Goal: Book appointment/travel/reservation

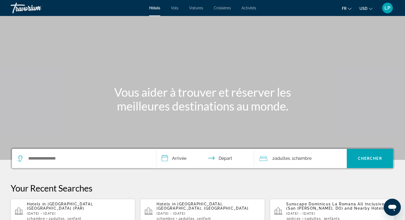
click at [75, 154] on div "Search widget" at bounding box center [84, 158] width 134 height 19
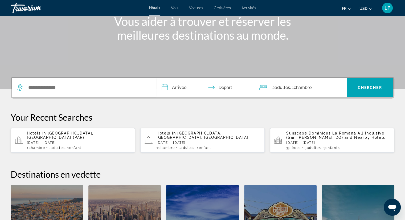
scroll to position [130, 0]
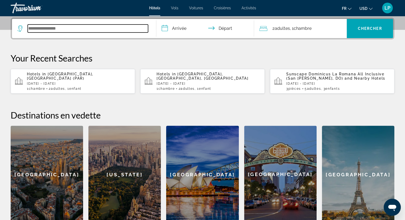
click at [83, 25] on input "Search widget" at bounding box center [88, 29] width 120 height 8
paste input "**********"
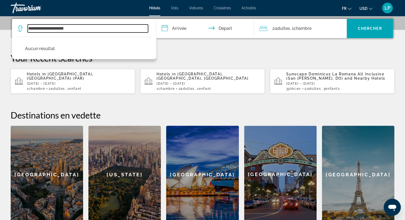
drag, startPoint x: 65, startPoint y: 27, endPoint x: 22, endPoint y: 22, distance: 43.7
click at [22, 22] on div "**********" at bounding box center [84, 28] width 134 height 19
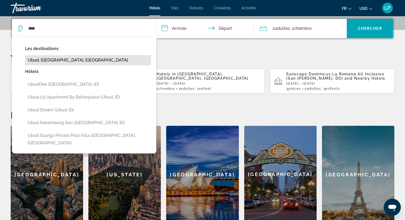
click at [54, 62] on button "Ubud, [GEOGRAPHIC_DATA], [GEOGRAPHIC_DATA]" at bounding box center [88, 60] width 126 height 10
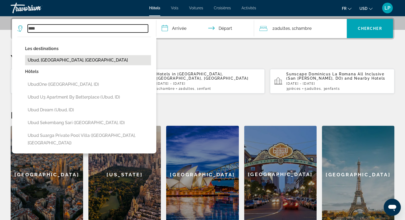
type input "**********"
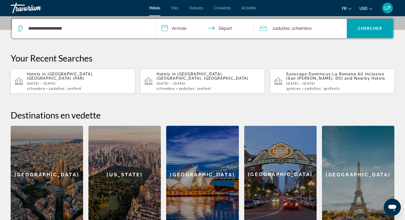
click at [177, 27] on input "**********" at bounding box center [206, 29] width 100 height 21
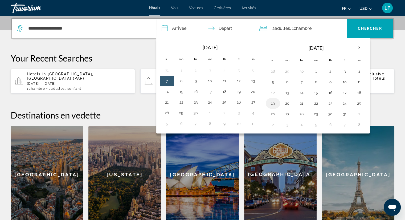
click at [275, 104] on button "19" at bounding box center [273, 103] width 9 height 7
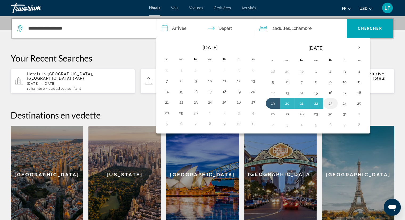
click at [328, 105] on button "23" at bounding box center [330, 103] width 9 height 7
type input "**********"
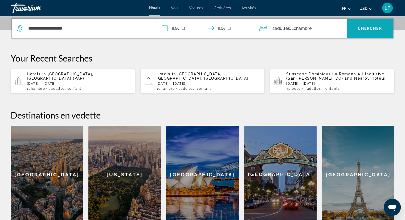
click at [375, 29] on span "Chercher" at bounding box center [370, 28] width 24 height 4
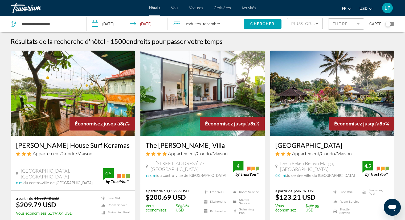
click at [364, 9] on span "USD" at bounding box center [364, 8] width 8 height 4
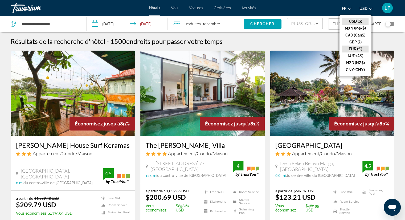
click at [361, 47] on button "EUR (€)" at bounding box center [355, 49] width 26 height 7
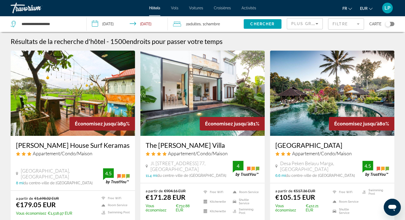
click at [357, 26] on mat-form-field "Filtre" at bounding box center [346, 23] width 36 height 11
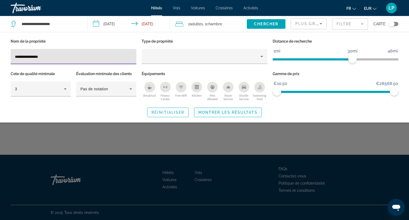
type input "**********"
click at [209, 110] on span "Montrer les résultats" at bounding box center [228, 112] width 59 height 4
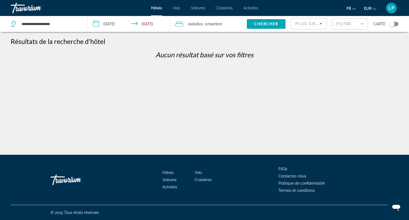
click at [346, 23] on mat-form-field "Filtre" at bounding box center [350, 23] width 36 height 11
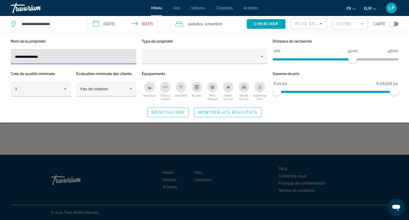
click at [92, 59] on input "**********" at bounding box center [73, 57] width 117 height 6
type input "*"
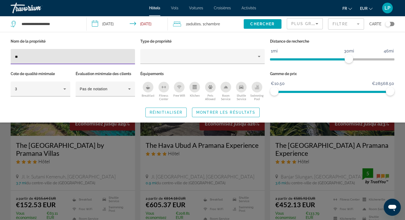
type input "*"
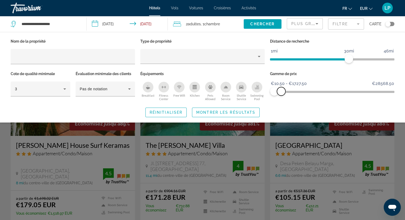
drag, startPoint x: 392, startPoint y: 91, endPoint x: 281, endPoint y: 103, distance: 111.5
click at [281, 103] on div "Nom de la propriété Type de propriété Distance de recherche 1mi 46mi 30mi Cote …" at bounding box center [202, 78] width 405 height 80
click at [226, 113] on span "Montrer les résultats" at bounding box center [225, 112] width 59 height 4
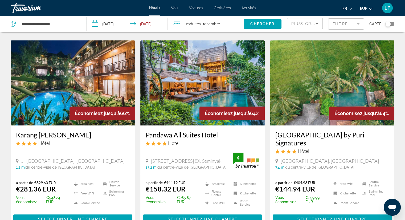
scroll to position [426, 0]
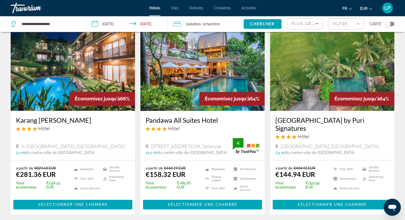
click at [305, 90] on img "Main content" at bounding box center [332, 68] width 124 height 85
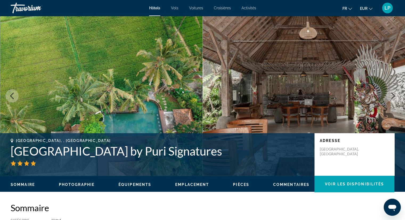
click at [394, 95] on icon "Next image" at bounding box center [393, 96] width 3 height 6
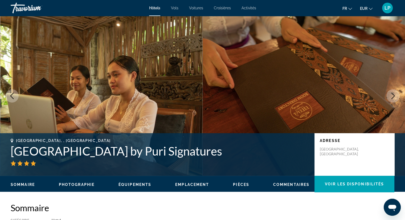
click at [394, 95] on icon "Next image" at bounding box center [393, 96] width 3 height 6
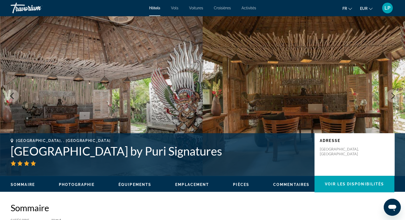
click at [394, 95] on icon "Next image" at bounding box center [393, 96] width 3 height 6
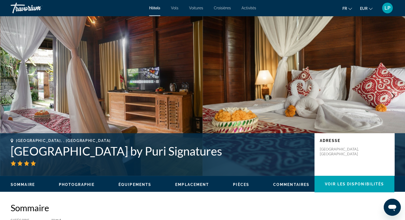
click at [12, 95] on icon "Previous image" at bounding box center [12, 96] width 6 height 6
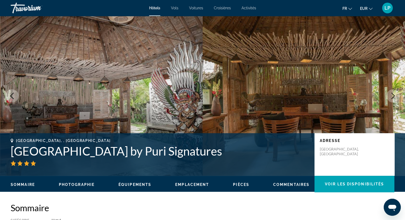
click at [12, 95] on icon "Previous image" at bounding box center [12, 96] width 6 height 6
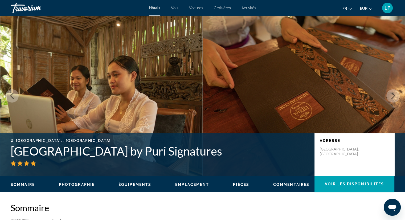
click at [12, 95] on icon "Previous image" at bounding box center [12, 96] width 6 height 6
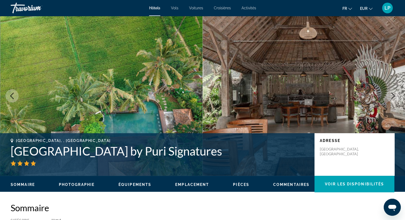
click at [12, 95] on icon "Previous image" at bounding box center [12, 96] width 6 height 6
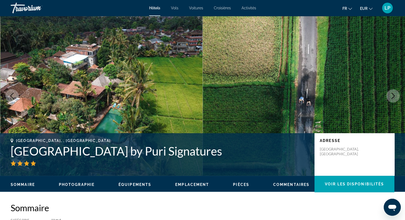
click at [12, 95] on icon "Previous image" at bounding box center [12, 96] width 6 height 6
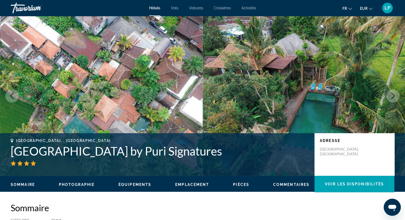
click at [12, 95] on icon "Previous image" at bounding box center [12, 96] width 6 height 6
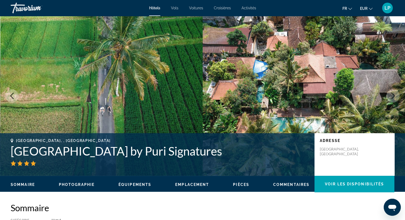
click at [12, 95] on icon "Previous image" at bounding box center [12, 96] width 6 height 6
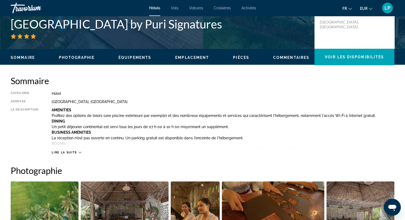
scroll to position [133, 0]
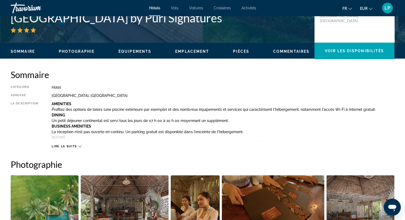
click at [79, 146] on icon "Main content" at bounding box center [80, 147] width 3 height 2
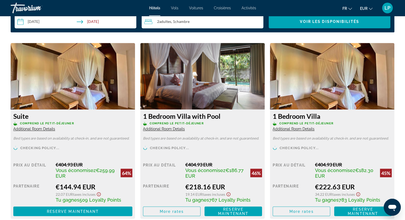
scroll to position [853, 0]
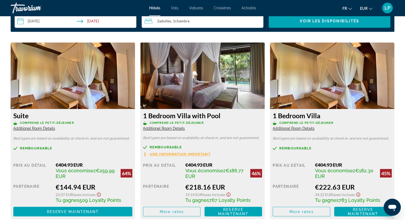
click at [40, 129] on span "Additional Room Details" at bounding box center [34, 128] width 42 height 4
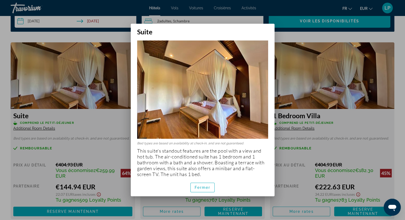
scroll to position [4, 0]
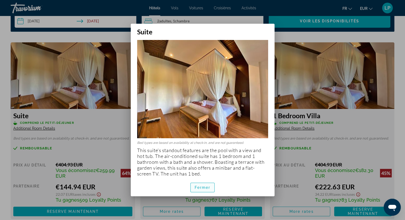
click at [207, 189] on span "Fermer" at bounding box center [203, 188] width 16 height 4
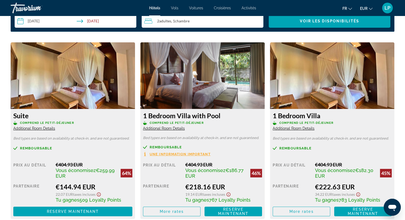
scroll to position [853, 0]
click at [170, 129] on span "Additional Room Details" at bounding box center [164, 128] width 42 height 4
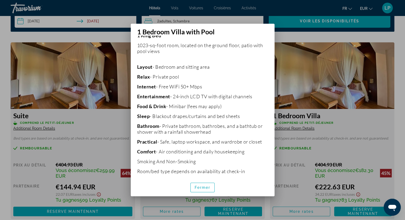
scroll to position [110, 0]
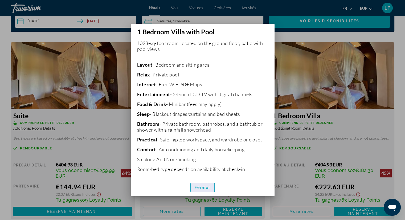
click at [208, 187] on span "Fermer" at bounding box center [203, 188] width 16 height 4
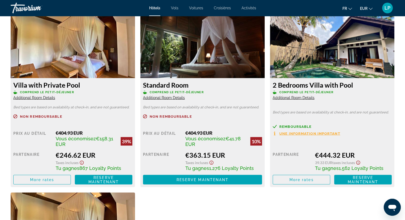
scroll to position [1066, 0]
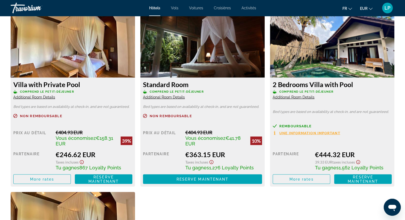
click at [294, 98] on span "Additional Room Details" at bounding box center [294, 97] width 42 height 4
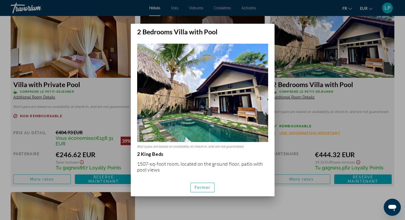
scroll to position [0, 0]
click at [203, 187] on span "Fermer" at bounding box center [203, 188] width 16 height 4
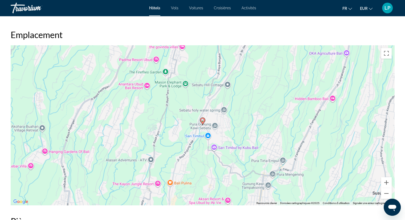
scroll to position [640, 0]
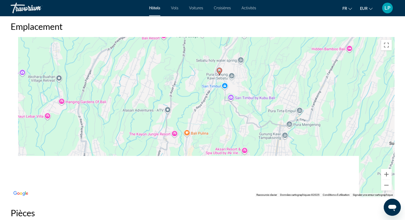
drag, startPoint x: 225, startPoint y: 161, endPoint x: 242, endPoint y: 119, distance: 45.9
click at [242, 119] on div "Pour activer le glissement avec le clavier, appuyez sur Alt+Entrée. Une fois ce…" at bounding box center [203, 117] width 384 height 160
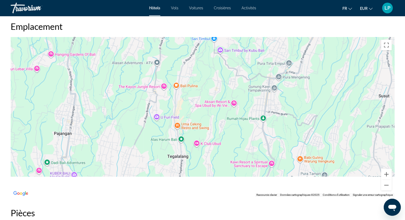
drag, startPoint x: 227, startPoint y: 145, endPoint x: 216, endPoint y: 96, distance: 49.7
click at [216, 96] on div "Pour activer le glissement avec le clavier, appuyez sur Alt+Entrée. Une fois ce…" at bounding box center [203, 117] width 384 height 160
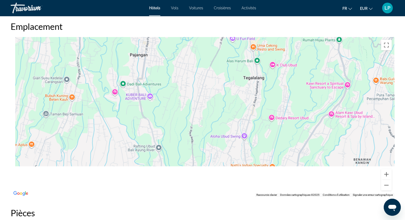
drag, startPoint x: 204, startPoint y: 112, endPoint x: 280, endPoint y: 35, distance: 108.4
click at [280, 35] on div "Emplacement ← Déplacement vers la gauche → Déplacement vers la droite ↑ Déplace…" at bounding box center [203, 109] width 384 height 176
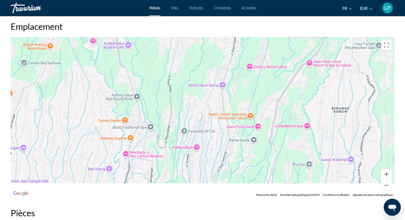
drag, startPoint x: 261, startPoint y: 127, endPoint x: 237, endPoint y: 70, distance: 61.8
click at [237, 70] on div "Main content" at bounding box center [203, 117] width 384 height 160
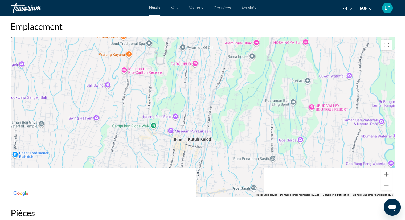
drag, startPoint x: 226, startPoint y: 147, endPoint x: 227, endPoint y: 67, distance: 80.0
click at [227, 67] on div "Main content" at bounding box center [203, 117] width 384 height 160
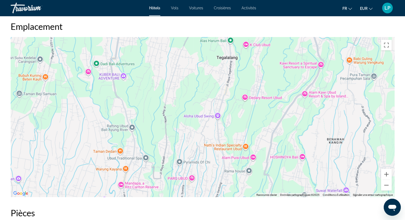
drag, startPoint x: 225, startPoint y: 85, endPoint x: 219, endPoint y: 207, distance: 121.9
click at [220, 207] on div "Sommaire Catégorie Hotel Adresse [GEOGRAPHIC_DATA], [GEOGRAPHIC_DATA] La descri…" at bounding box center [202, 192] width 389 height 1258
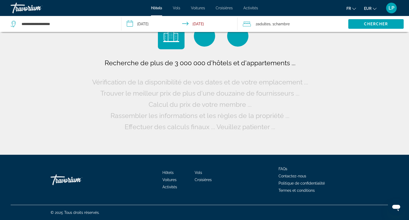
click at [247, 9] on span "Activités" at bounding box center [251, 8] width 15 height 4
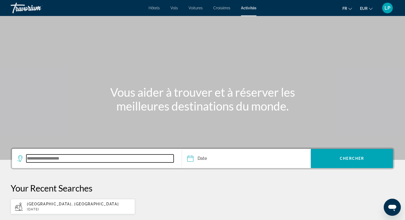
click at [92, 155] on input "Search widget" at bounding box center [99, 159] width 147 height 8
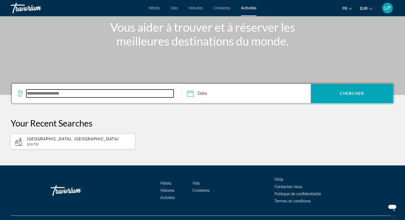
scroll to position [75, 0]
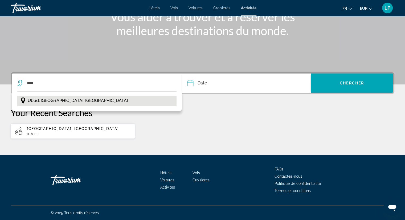
click at [54, 102] on span "Ubud, [GEOGRAPHIC_DATA], [GEOGRAPHIC_DATA]" at bounding box center [78, 100] width 100 height 7
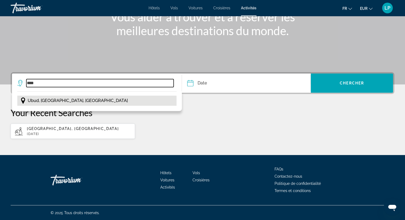
type input "**********"
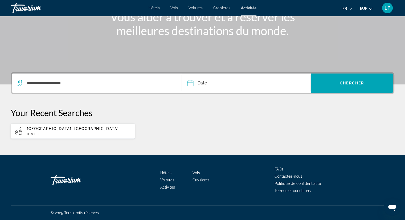
click at [214, 83] on input "Date" at bounding box center [218, 84] width 64 height 21
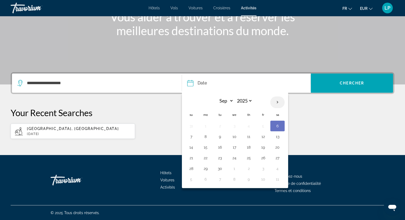
click at [277, 100] on th "Next month" at bounding box center [278, 102] width 14 height 12
select select "*"
click at [189, 156] on button "19" at bounding box center [191, 157] width 9 height 7
type input "**********"
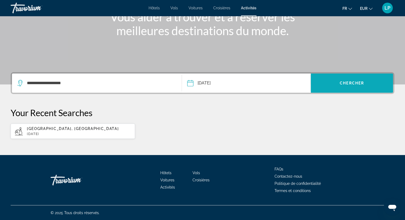
click at [325, 84] on span "Search widget" at bounding box center [352, 83] width 82 height 13
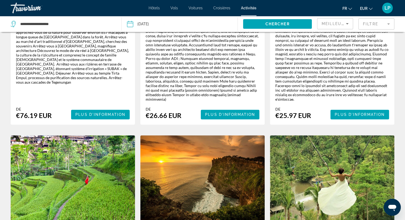
scroll to position [293, 0]
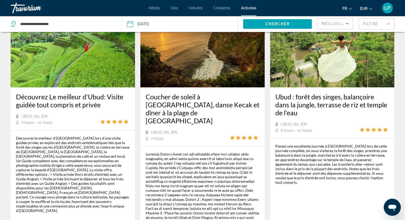
click at [387, 27] on mat-form-field "Filtre" at bounding box center [377, 23] width 36 height 11
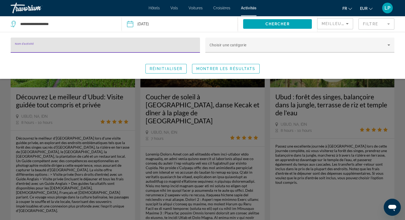
click at [387, 27] on mat-form-field "Filtre" at bounding box center [377, 23] width 36 height 11
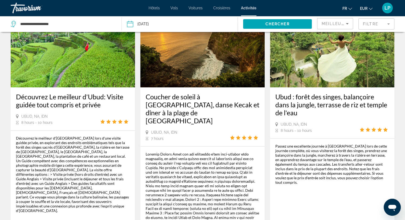
click at [387, 26] on mat-form-field "Filtre" at bounding box center [377, 23] width 36 height 11
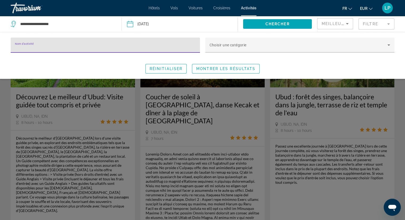
click at [387, 26] on mat-form-field "Filtre" at bounding box center [377, 23] width 36 height 11
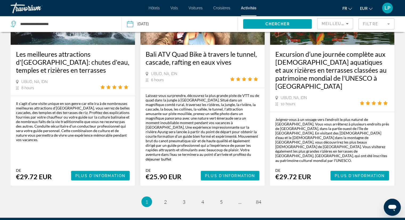
scroll to position [876, 0]
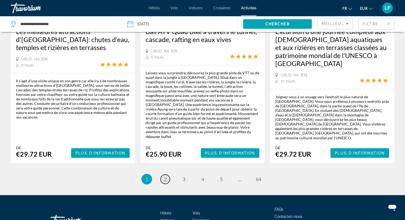
click at [167, 175] on link "page 2" at bounding box center [165, 179] width 9 height 9
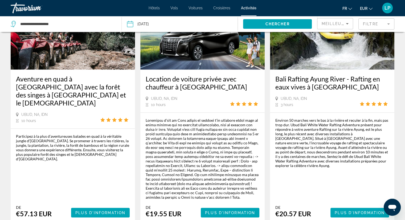
scroll to position [826, 0]
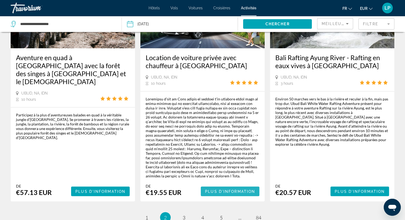
click at [230, 185] on span "Main content" at bounding box center [230, 191] width 59 height 13
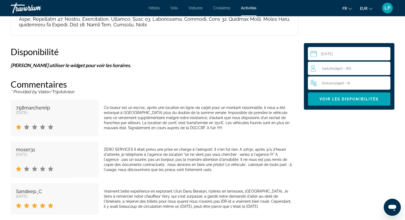
scroll to position [1253, 0]
